Goal: Transaction & Acquisition: Purchase product/service

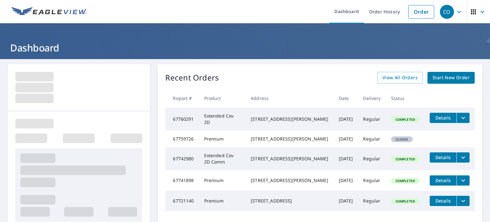
click at [247, 79] on span "Start New Order" at bounding box center [451, 78] width 37 height 8
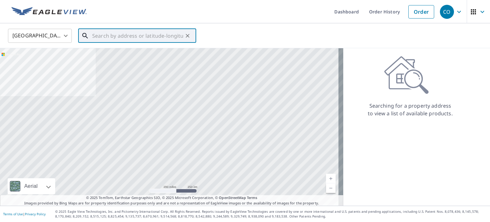
click at [112, 37] on input "text" at bounding box center [137, 36] width 91 height 18
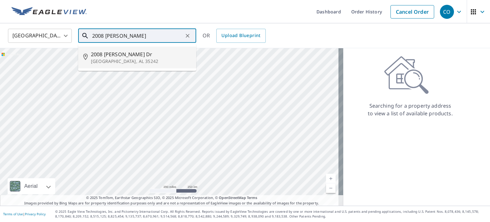
click at [114, 57] on span "2008 [PERSON_NAME] Dr" at bounding box center [141, 54] width 100 height 8
type input "[STREET_ADDRESS][PERSON_NAME][PERSON_NAME]"
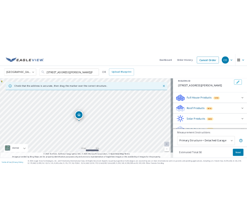
scroll to position [38, 0]
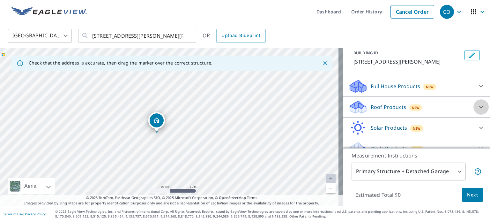
click at [247, 108] on icon at bounding box center [481, 107] width 4 height 2
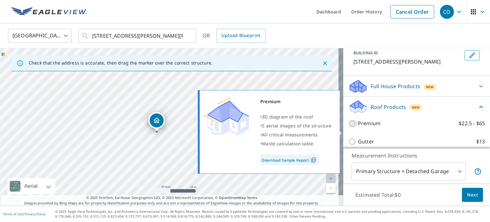
click at [247, 127] on input "Premium $22.5 - $65" at bounding box center [354, 124] width 10 height 8
checkbox input "true"
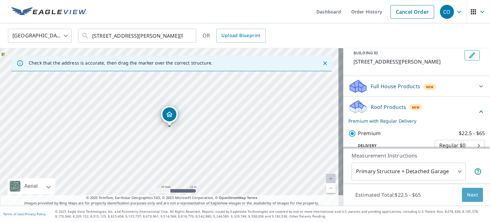
click at [247, 197] on span "Next" at bounding box center [472, 195] width 11 height 8
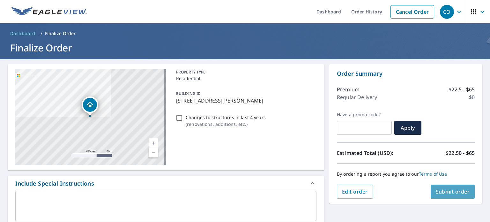
click at [247, 192] on span "Submit order" at bounding box center [453, 191] width 34 height 7
